Goal: Task Accomplishment & Management: Manage account settings

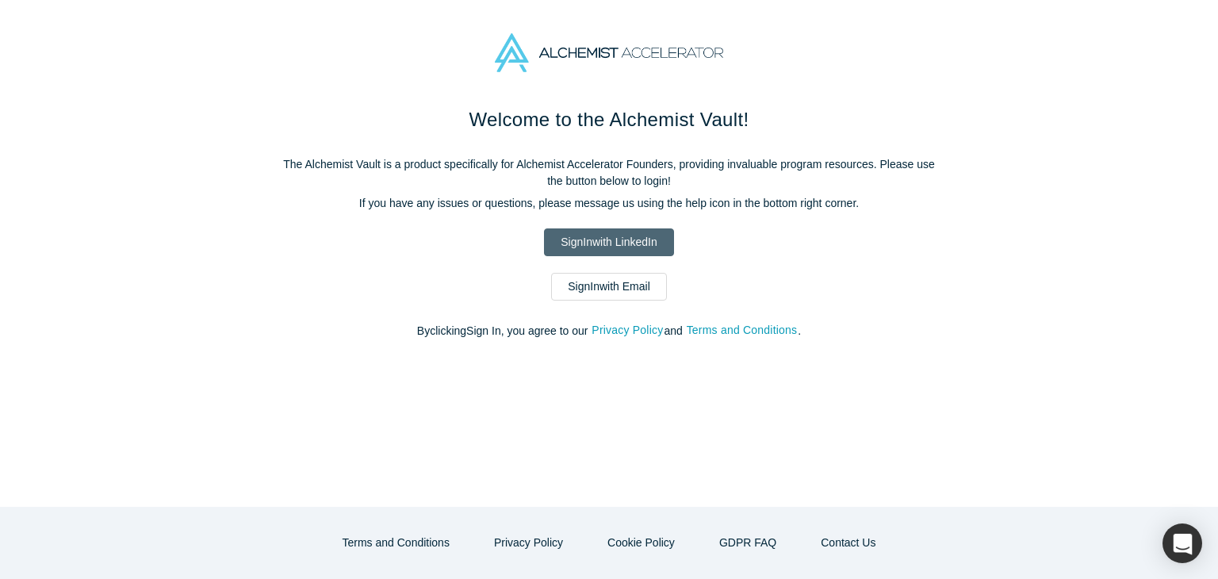
click at [610, 240] on link "Sign In with LinkedIn" at bounding box center [608, 242] width 129 height 28
click at [644, 239] on link "Sign In with LinkedIn" at bounding box center [608, 242] width 129 height 28
